Goal: Information Seeking & Learning: Understand process/instructions

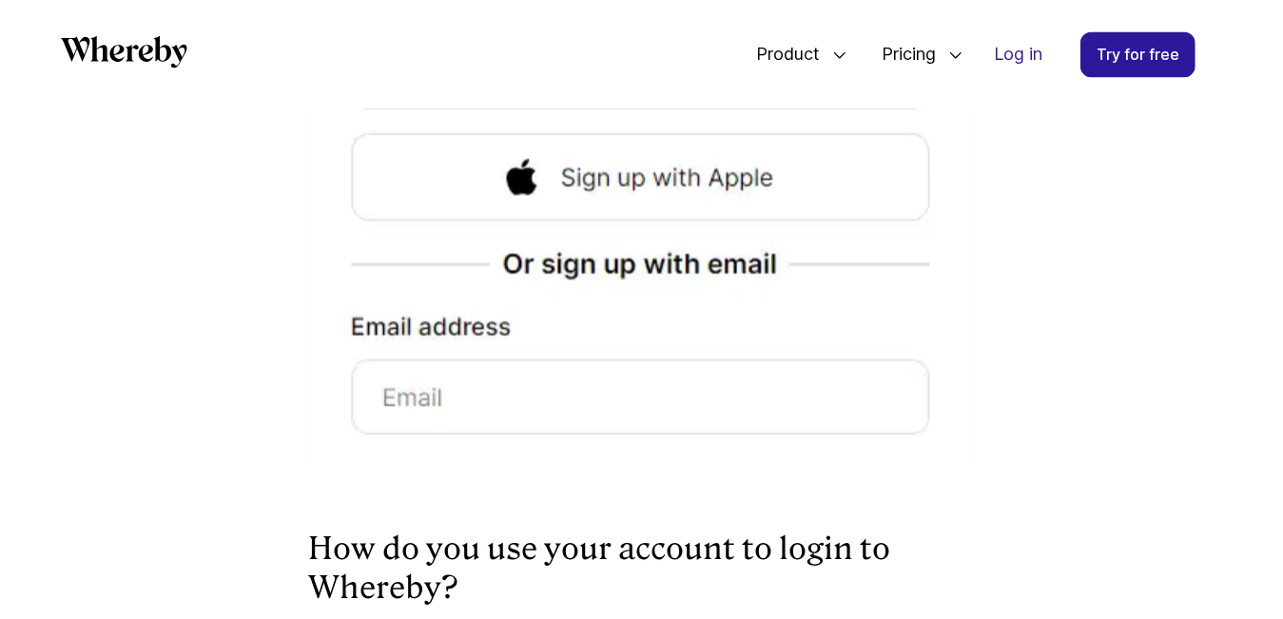
scroll to position [2364, 0]
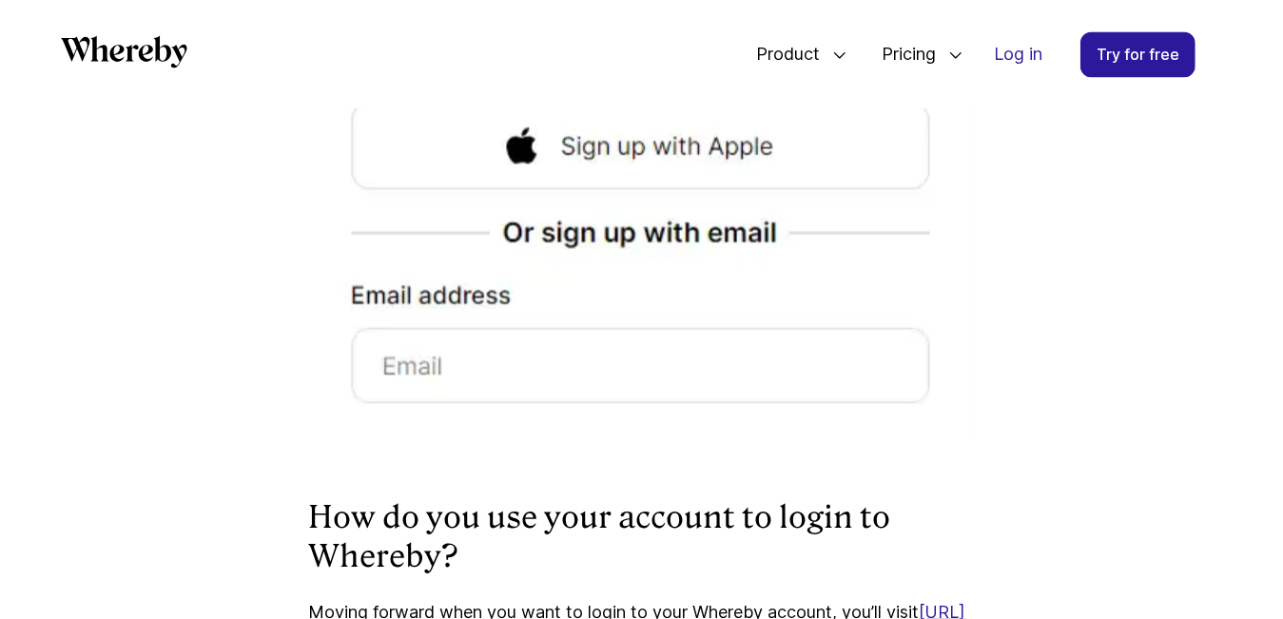
click at [479, 360] on img at bounding box center [642, 144] width 666 height 588
click at [441, 292] on img at bounding box center [642, 144] width 666 height 588
click at [427, 364] on img at bounding box center [642, 144] width 666 height 588
click at [479, 356] on img at bounding box center [642, 144] width 666 height 588
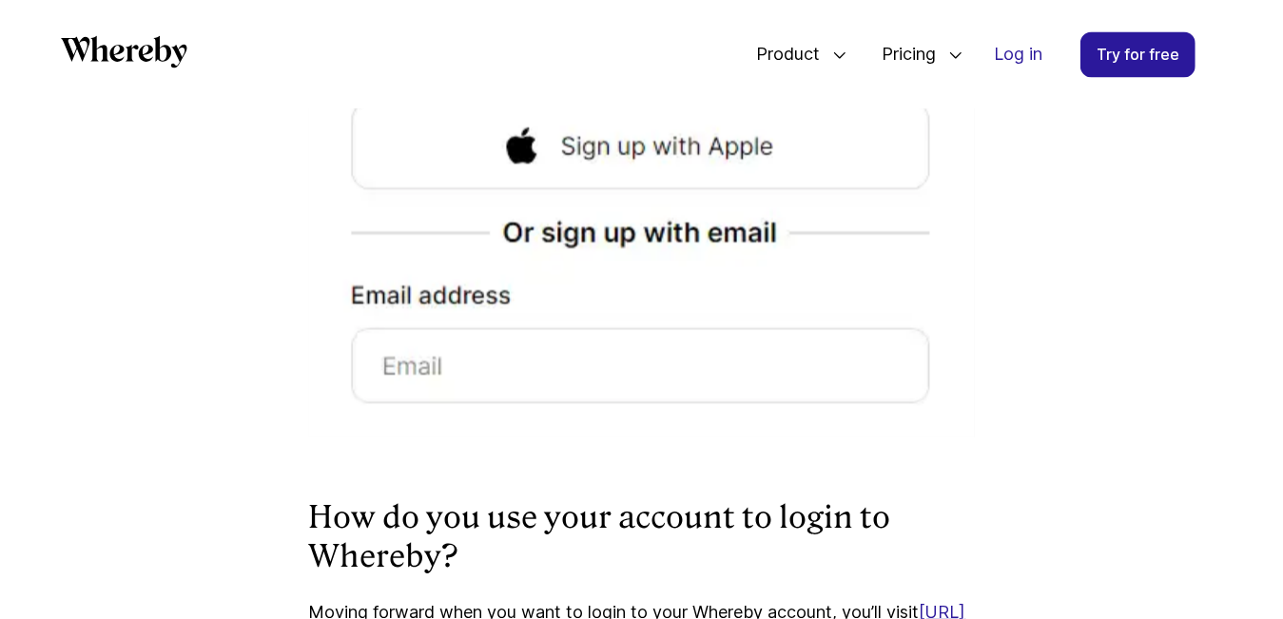
click at [482, 352] on img at bounding box center [642, 144] width 666 height 588
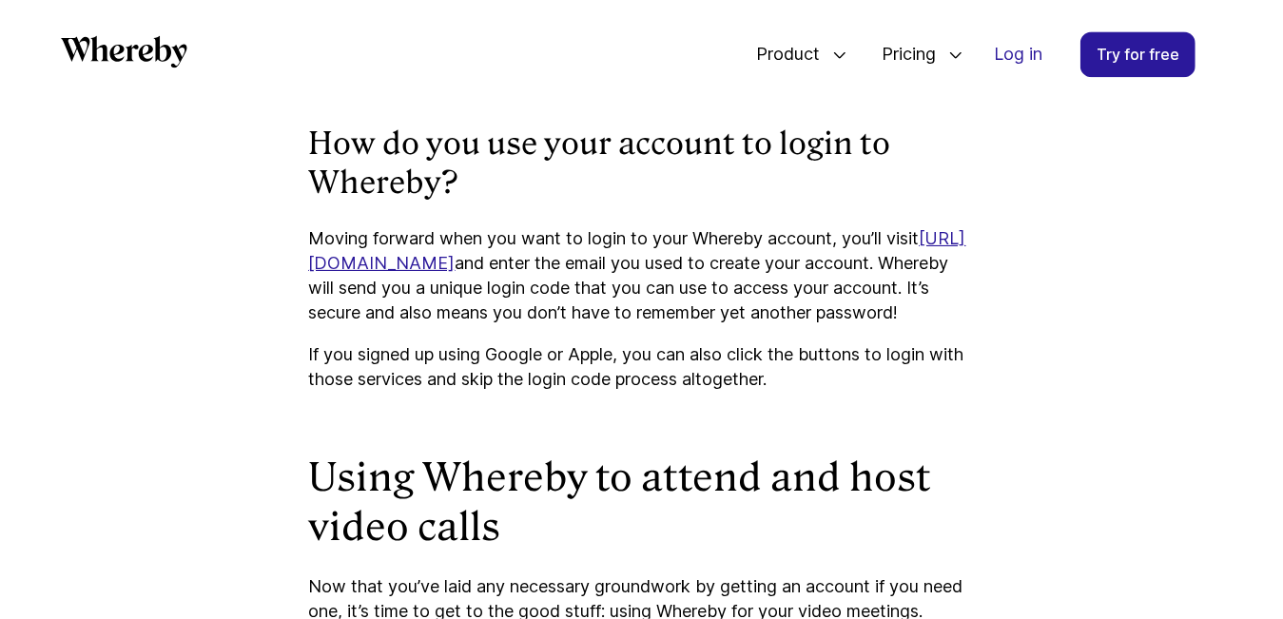
scroll to position [2745, 0]
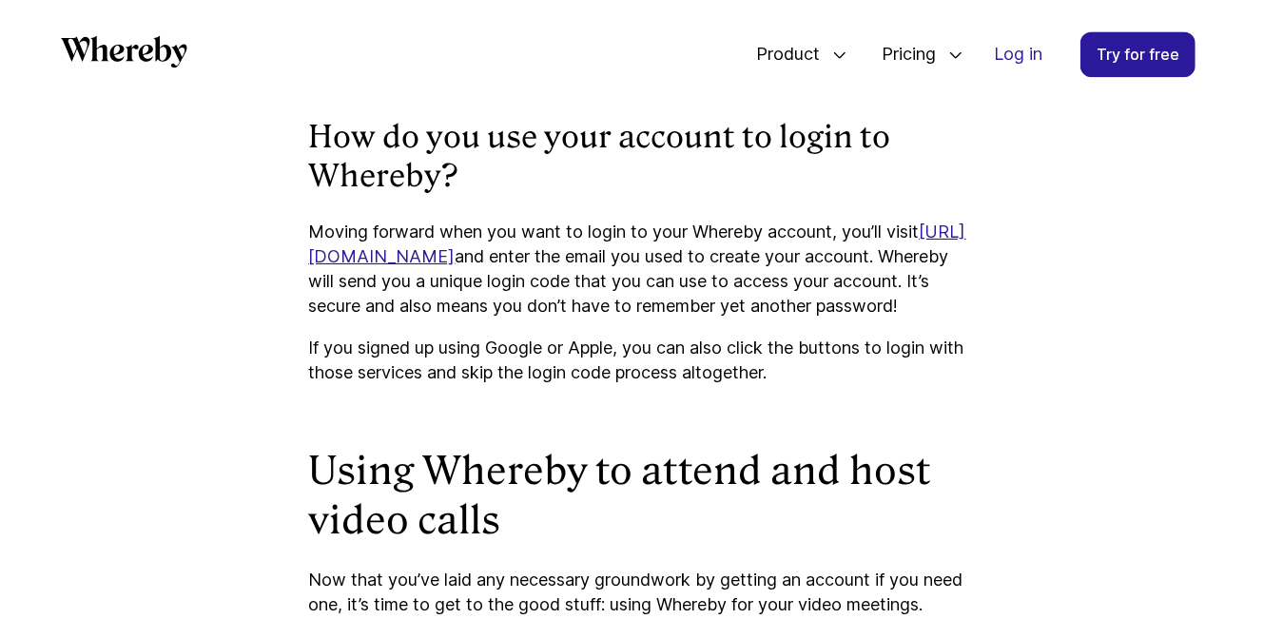
click at [406, 151] on strong "How do you use your account to login to Whereby?" at bounding box center [600, 157] width 582 height 76
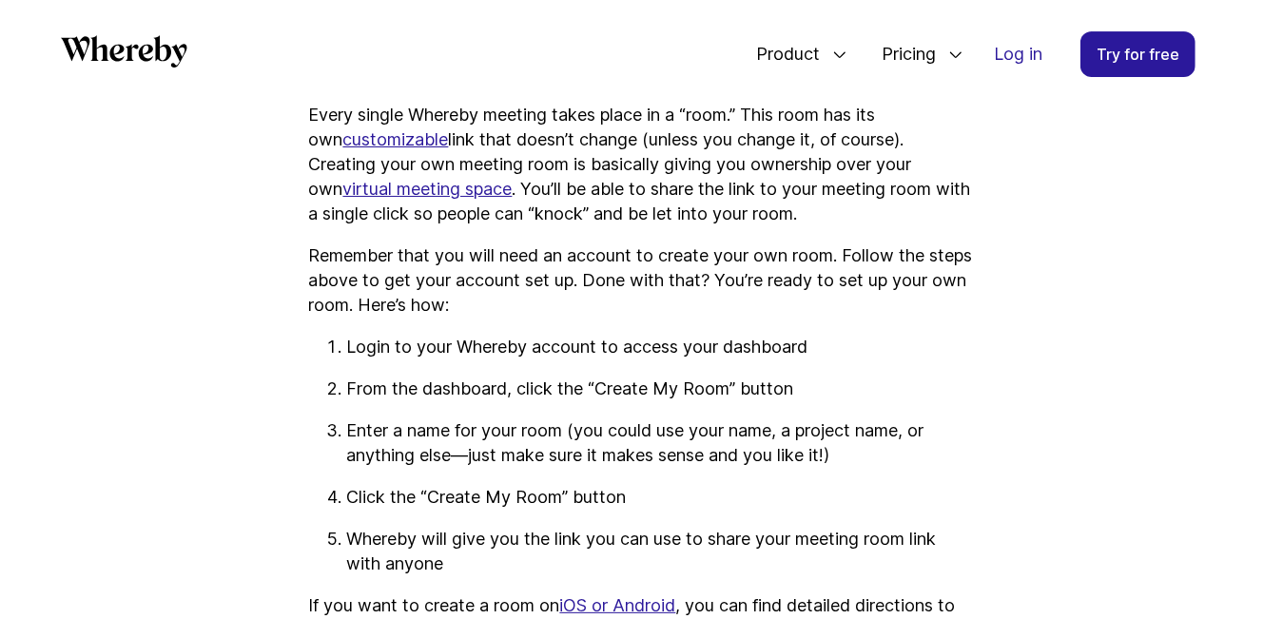
scroll to position [4171, 0]
